Goal: Information Seeking & Learning: Learn about a topic

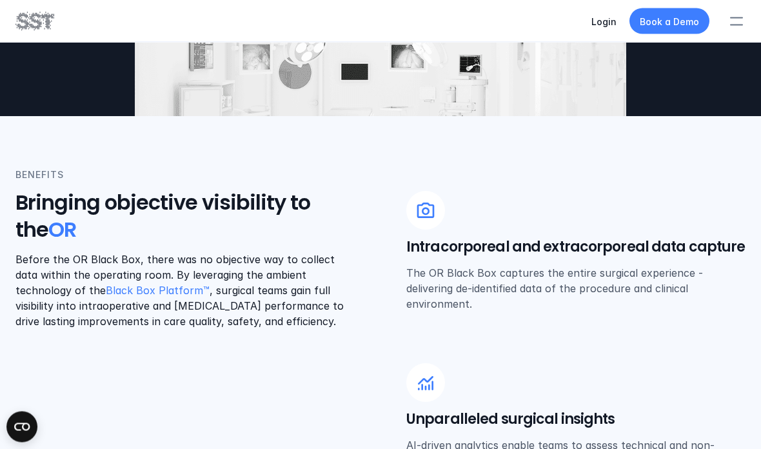
scroll to position [329, 0]
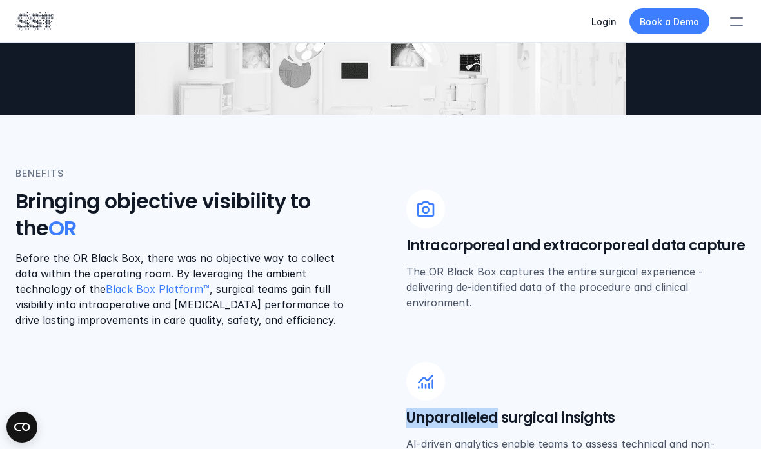
click at [602, 362] on div "Unparalleled surgical insights AI-driven analytics enable teams to assess techn…" at bounding box center [575, 422] width 339 height 121
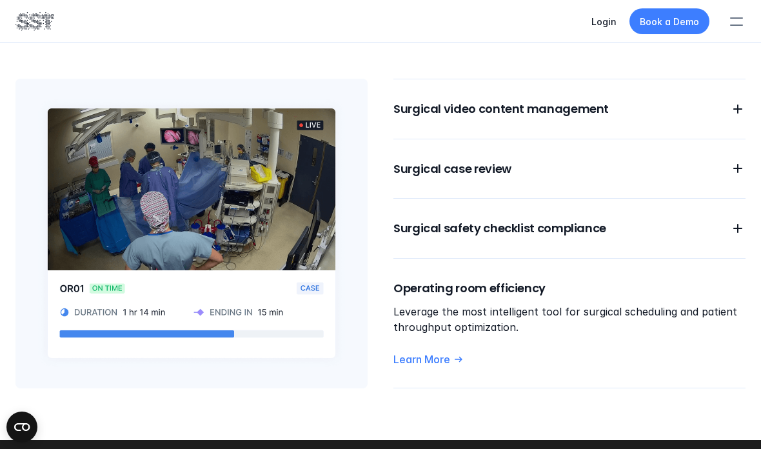
scroll to position [977, 0]
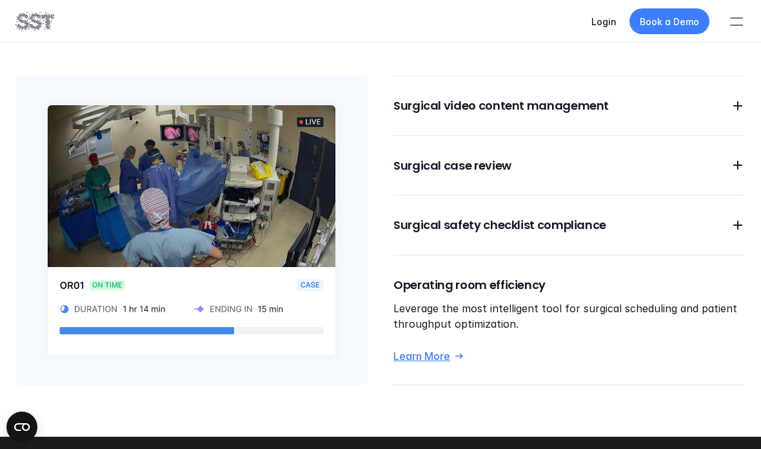
click at [462, 358] on icon at bounding box center [459, 356] width 12 height 12
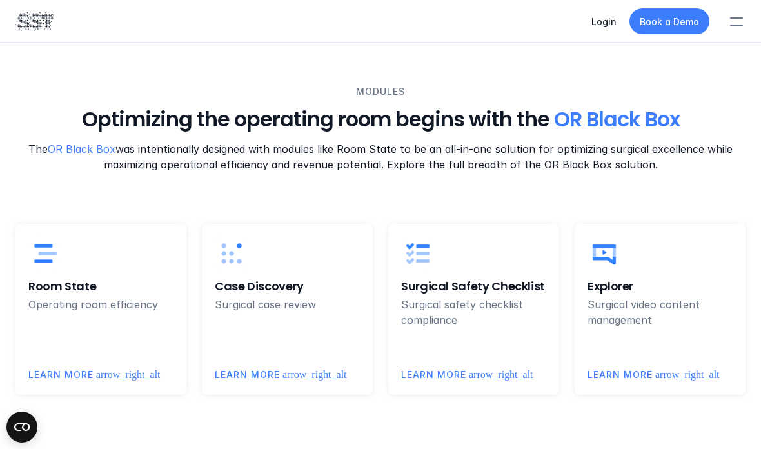
scroll to position [3267, 0]
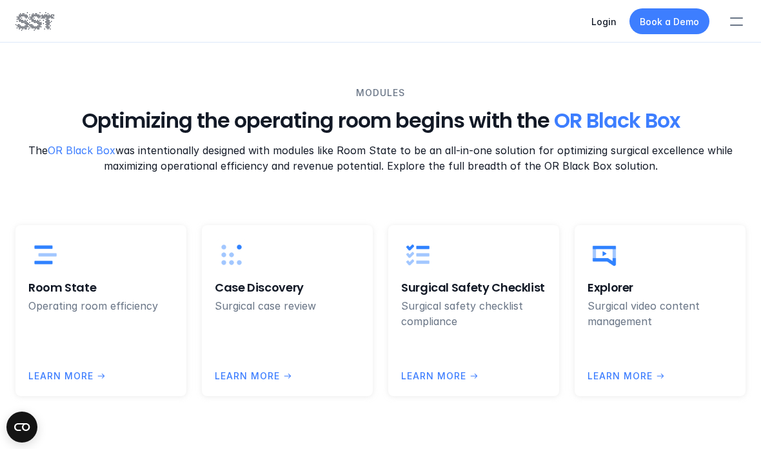
click at [287, 284] on h6 "Case Discovery" at bounding box center [287, 287] width 145 height 16
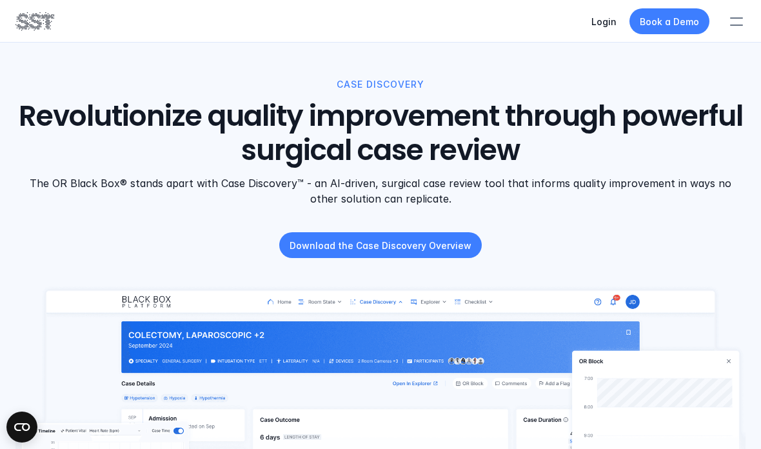
click at [351, 244] on p "Download the Case Discovery Overview" at bounding box center [380, 245] width 182 height 14
